Goal: Find specific page/section: Find specific page/section

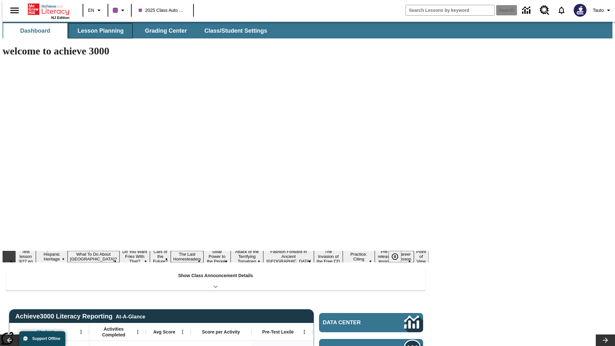
click at [98, 31] on button "Lesson Planning" at bounding box center [101, 30] width 64 height 15
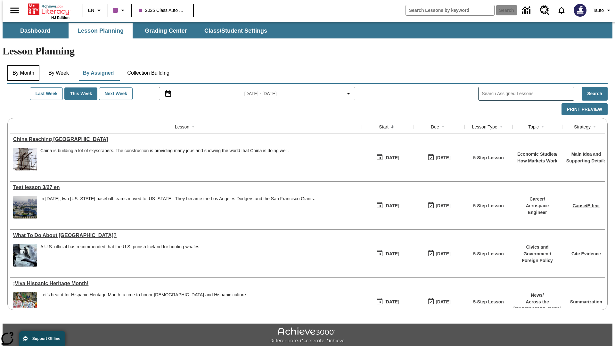
click at [21, 65] on button "By Month" at bounding box center [23, 72] width 32 height 15
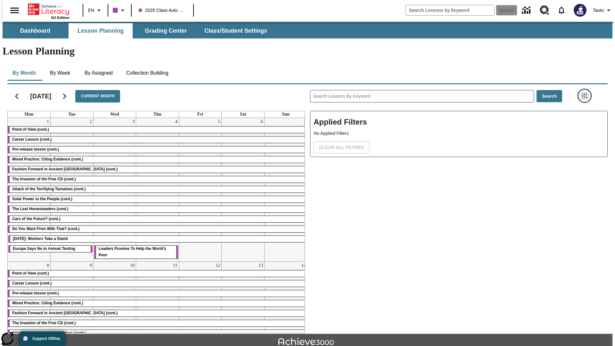
click at [587, 93] on icon "Filters Side menu" at bounding box center [585, 96] width 6 height 6
